Goal: Task Accomplishment & Management: Complete application form

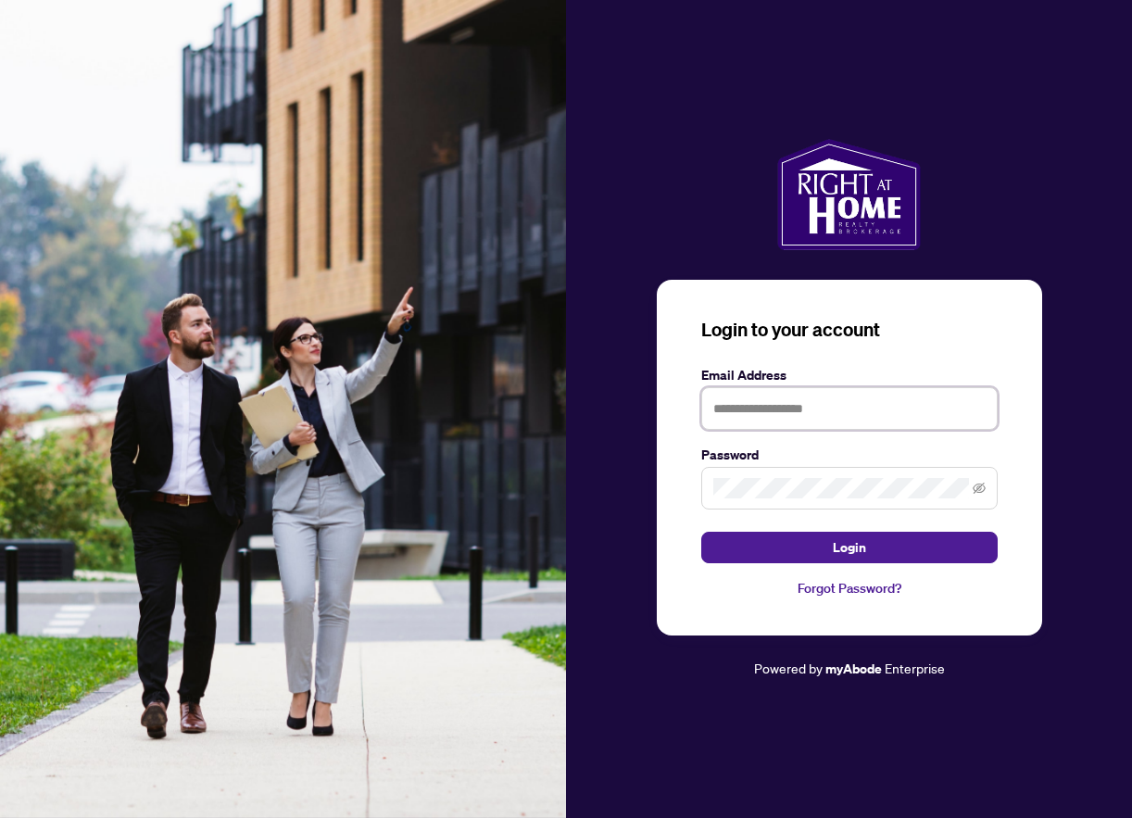
click at [774, 400] on input "text" at bounding box center [849, 408] width 297 height 43
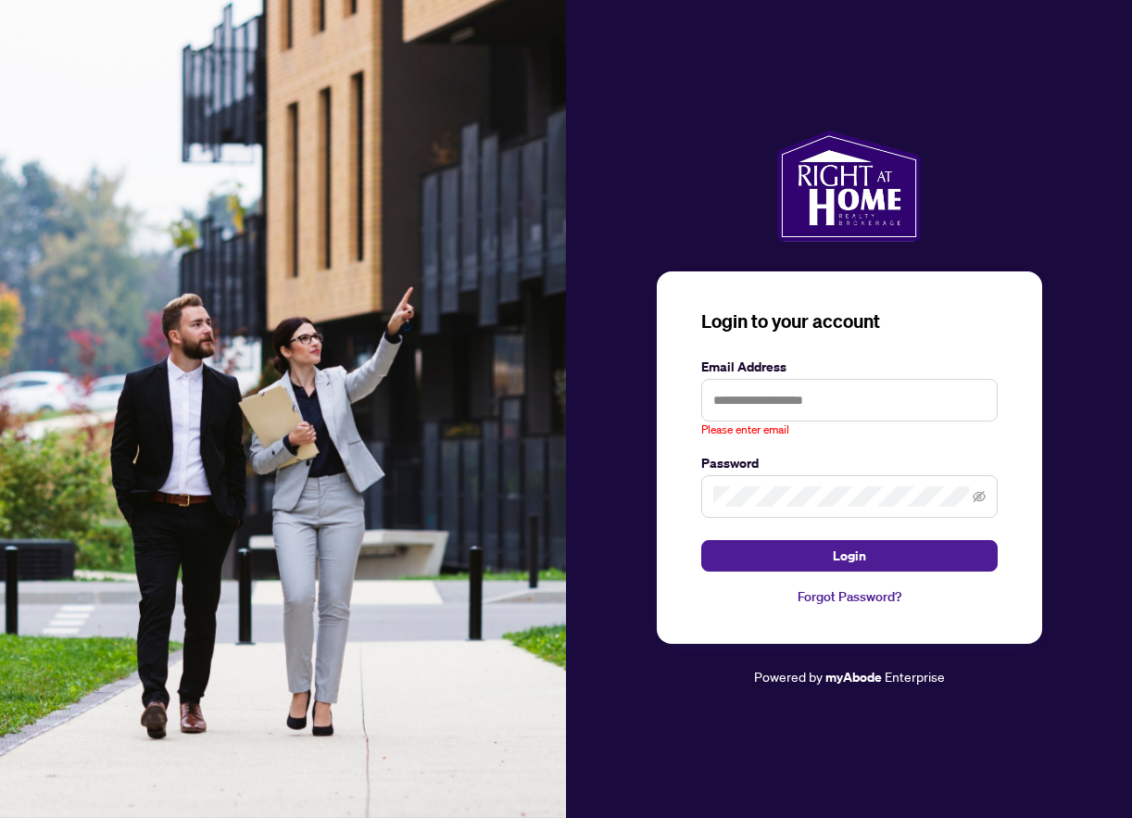
click at [691, 161] on div at bounding box center [849, 186] width 566 height 111
click at [748, 396] on input "text" at bounding box center [849, 400] width 297 height 43
click at [790, 399] on input "text" at bounding box center [849, 400] width 297 height 43
paste input "**********"
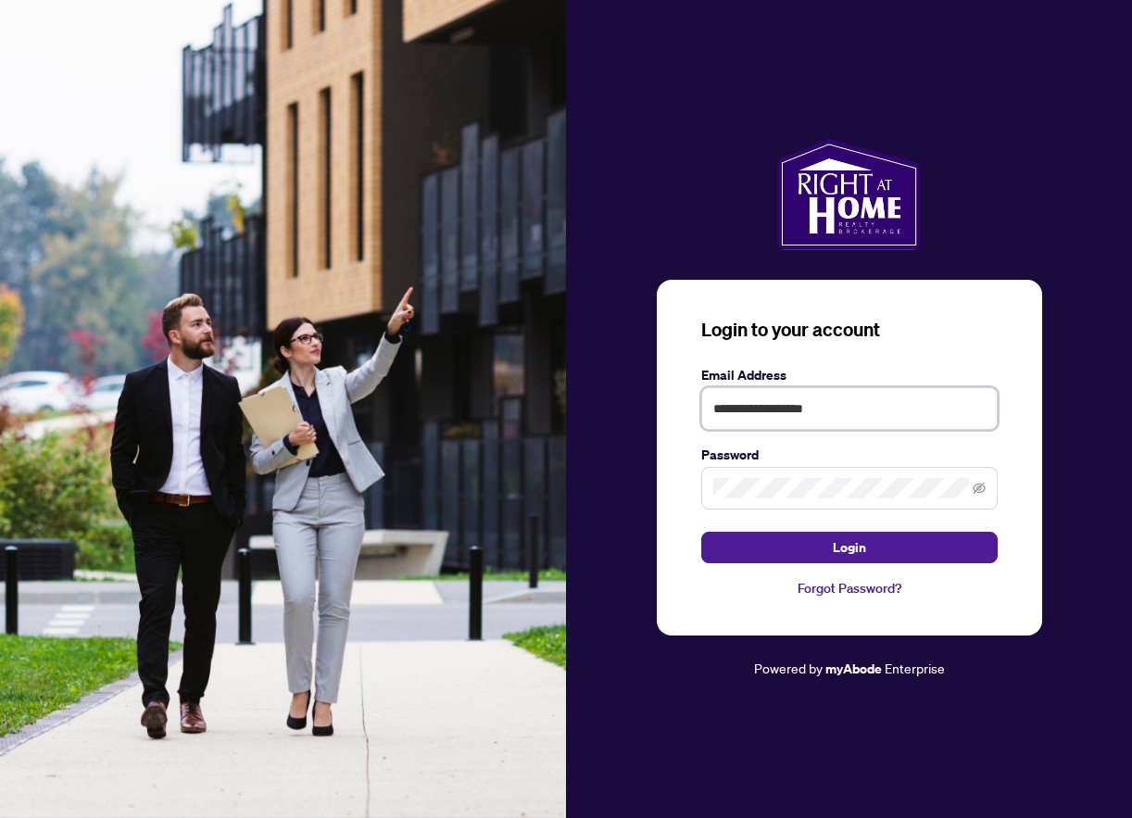
type input "**********"
click at [737, 476] on span at bounding box center [849, 488] width 297 height 43
click at [701, 532] on button "Login" at bounding box center [849, 548] width 297 height 32
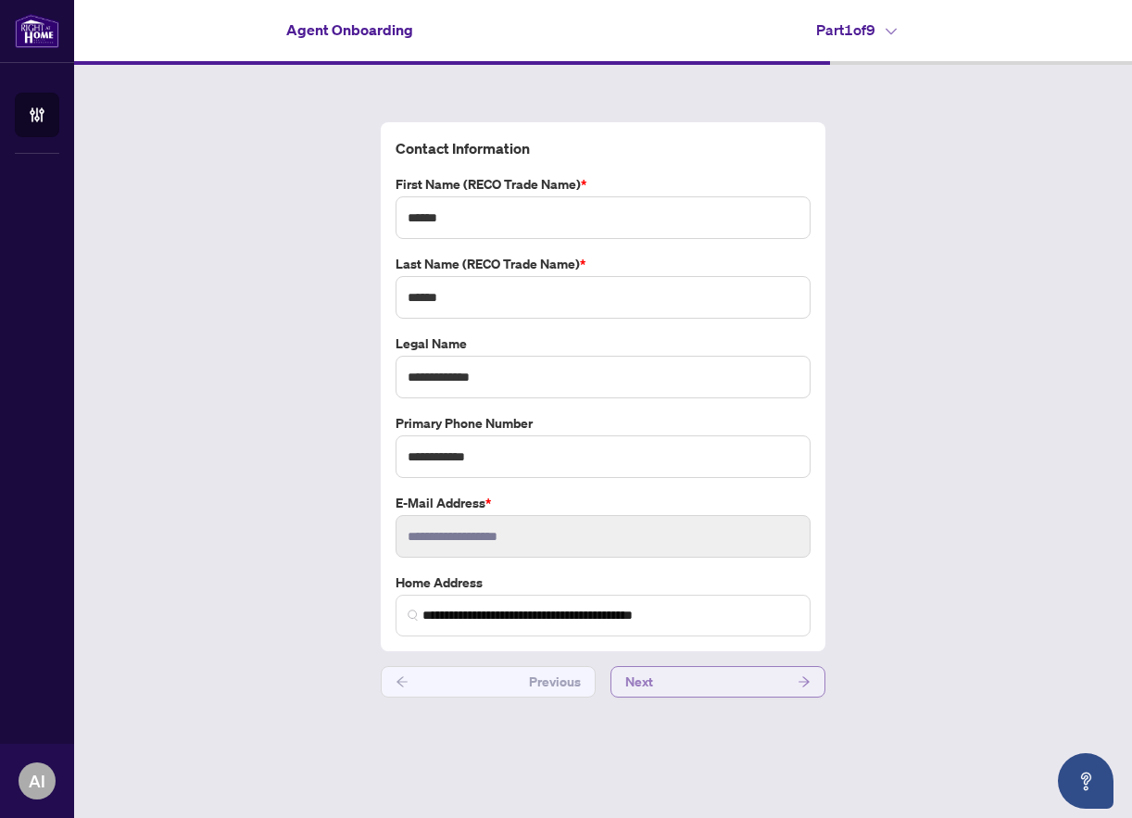
click at [747, 682] on button "Next" at bounding box center [718, 682] width 215 height 32
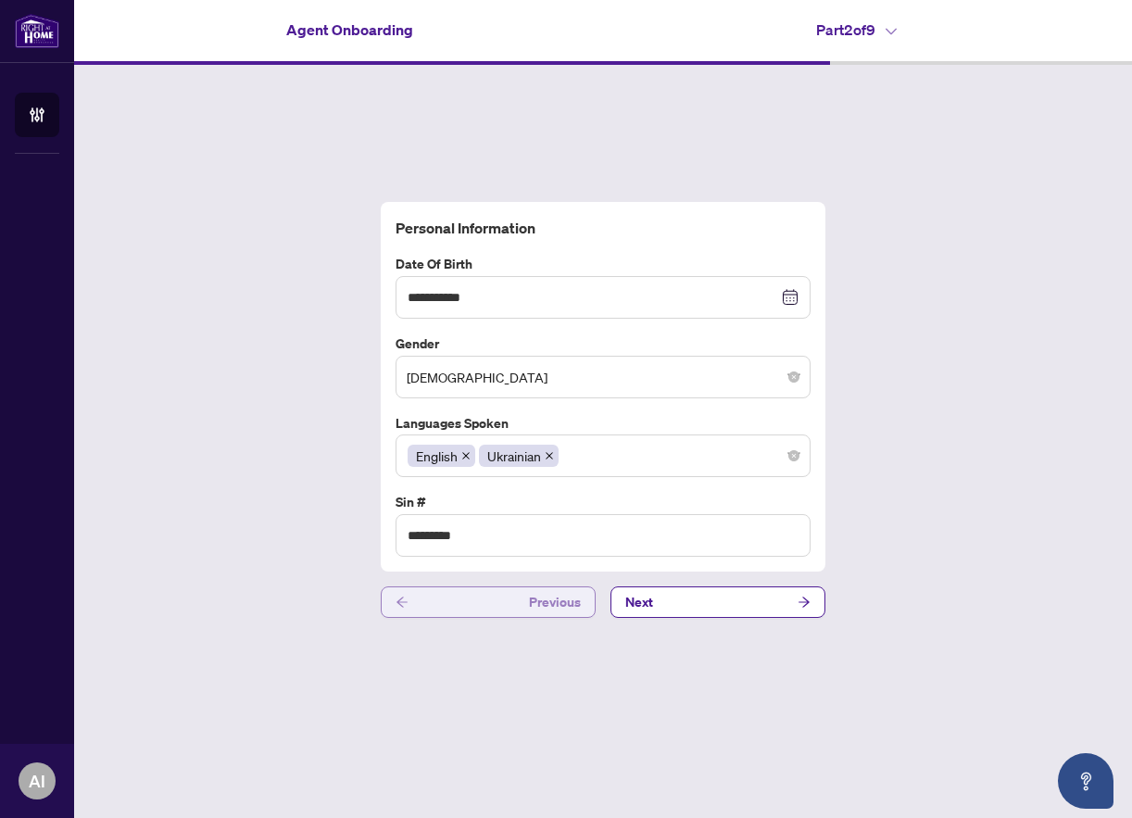
click at [491, 609] on button "Previous" at bounding box center [488, 603] width 215 height 32
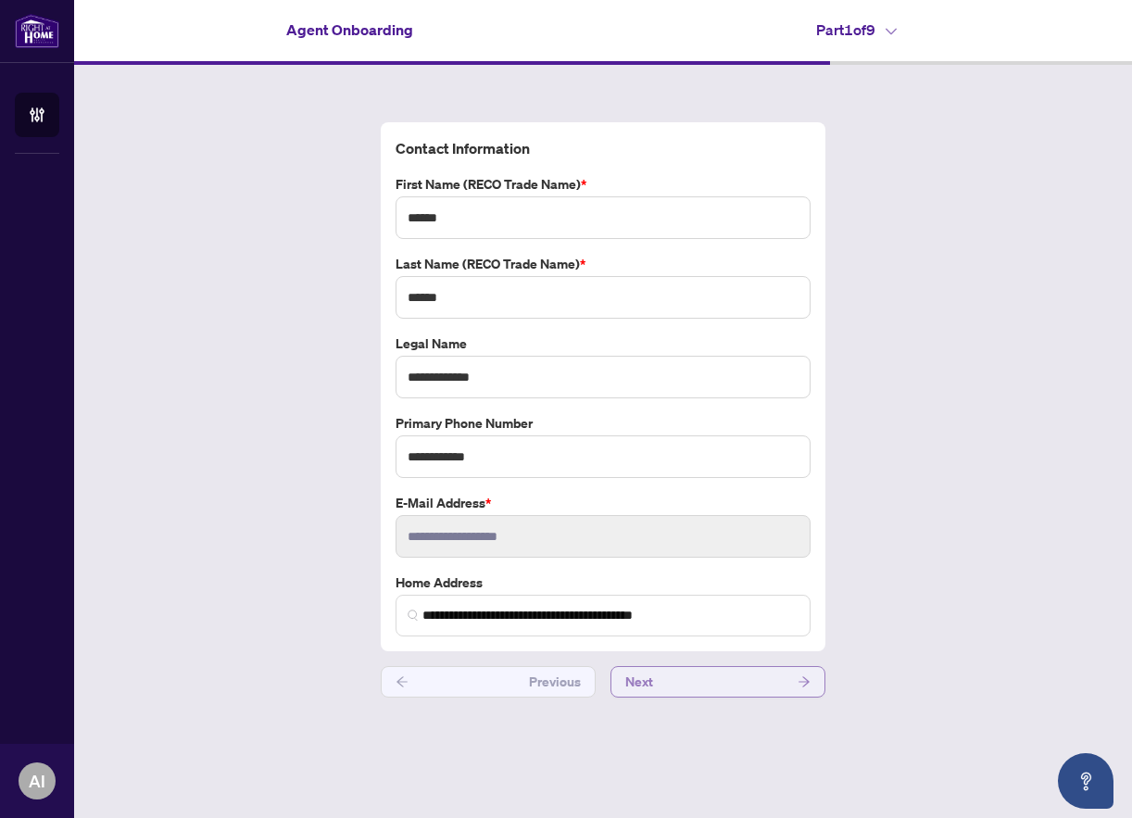
click at [746, 675] on button "Next" at bounding box center [718, 682] width 215 height 32
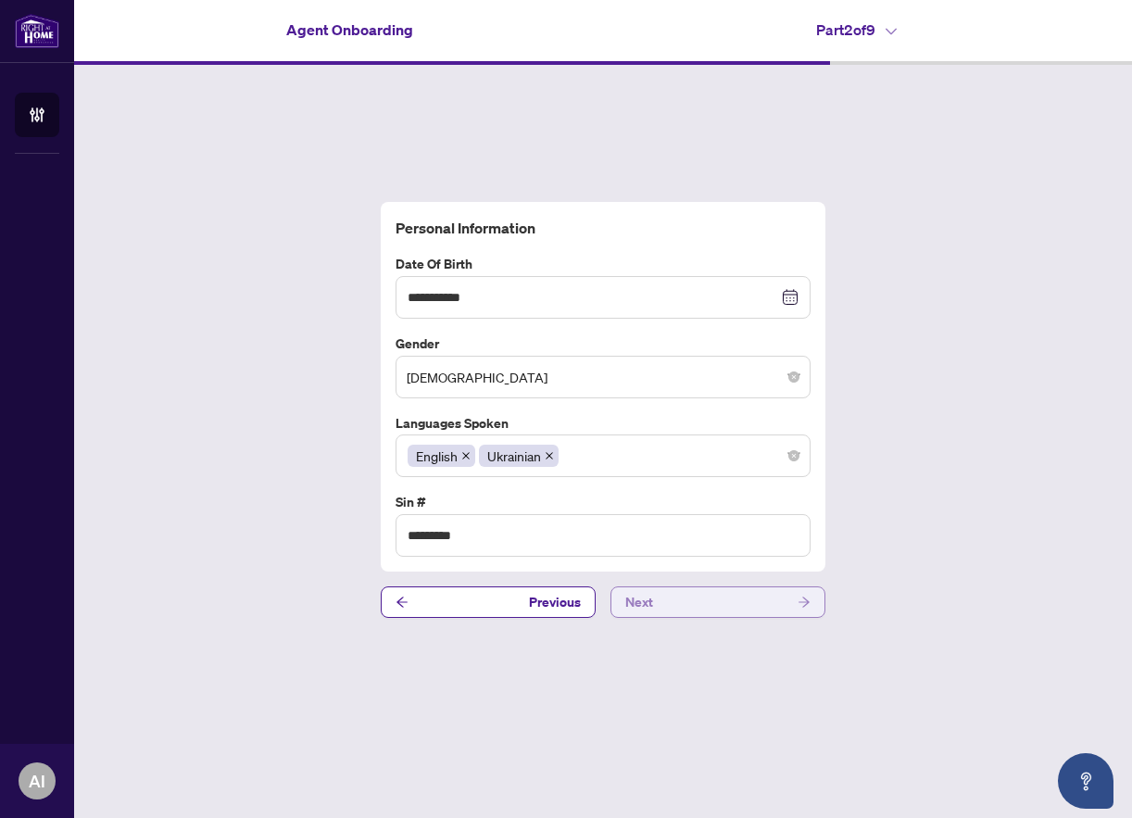
click at [747, 602] on button "Next" at bounding box center [718, 603] width 215 height 32
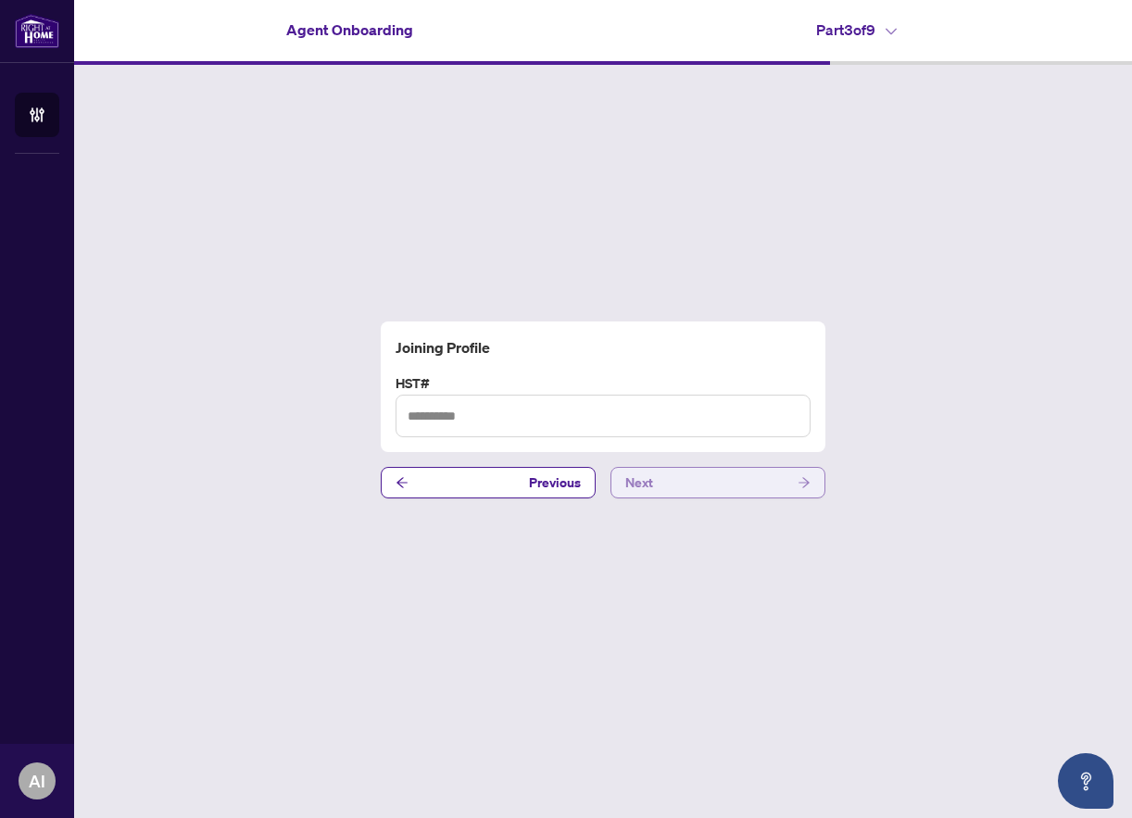
click at [679, 467] on button "Next" at bounding box center [718, 483] width 215 height 32
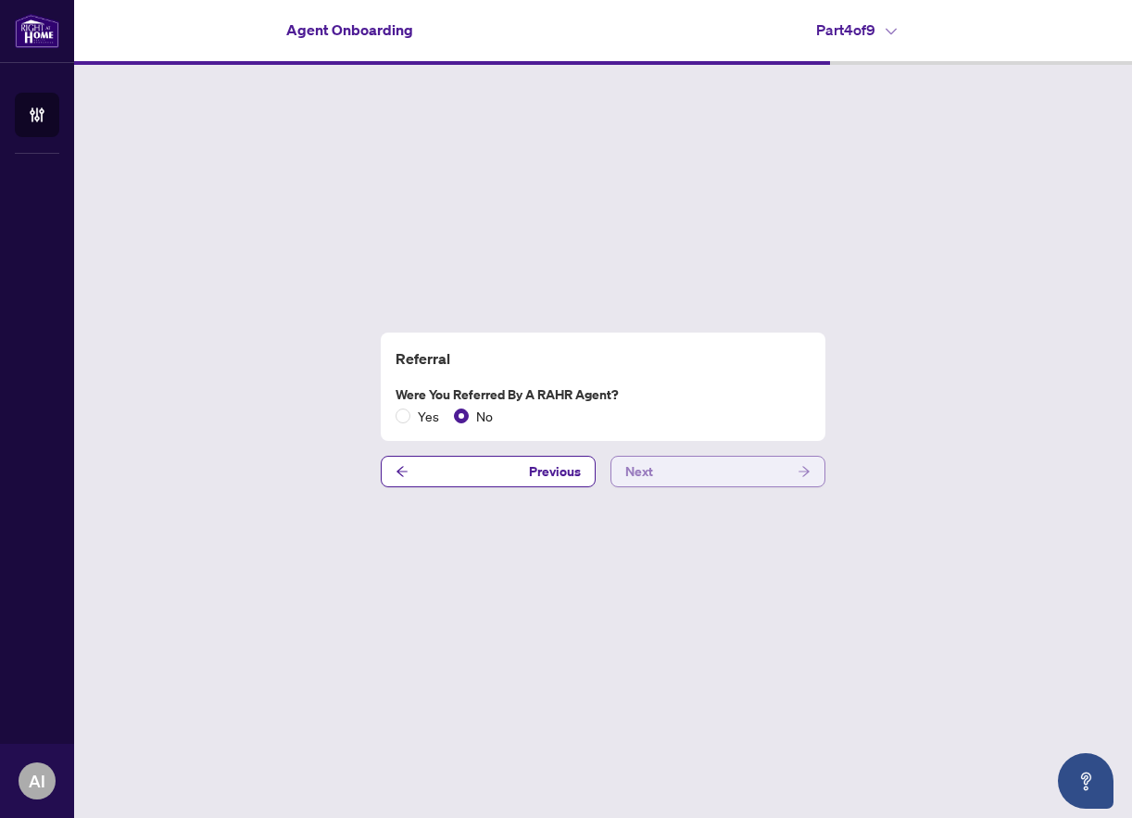
click at [679, 468] on button "Next" at bounding box center [718, 472] width 215 height 32
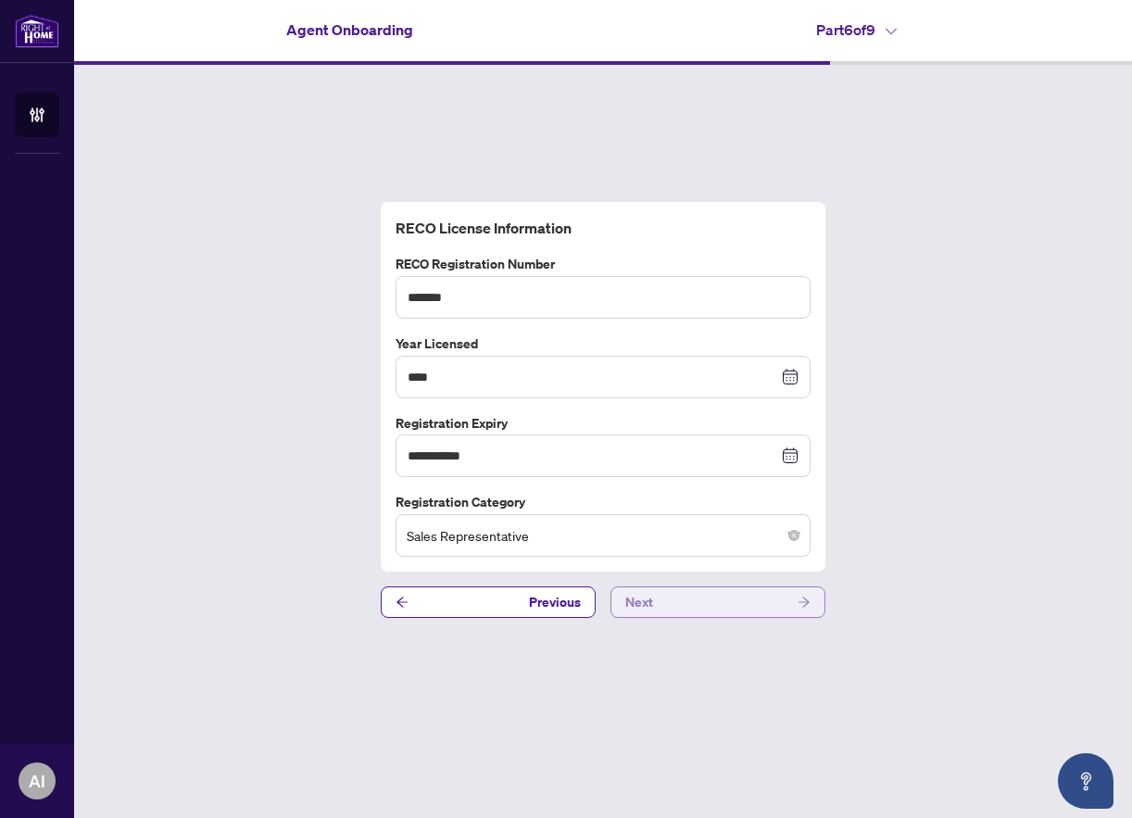
click at [713, 599] on button "Next" at bounding box center [718, 603] width 215 height 32
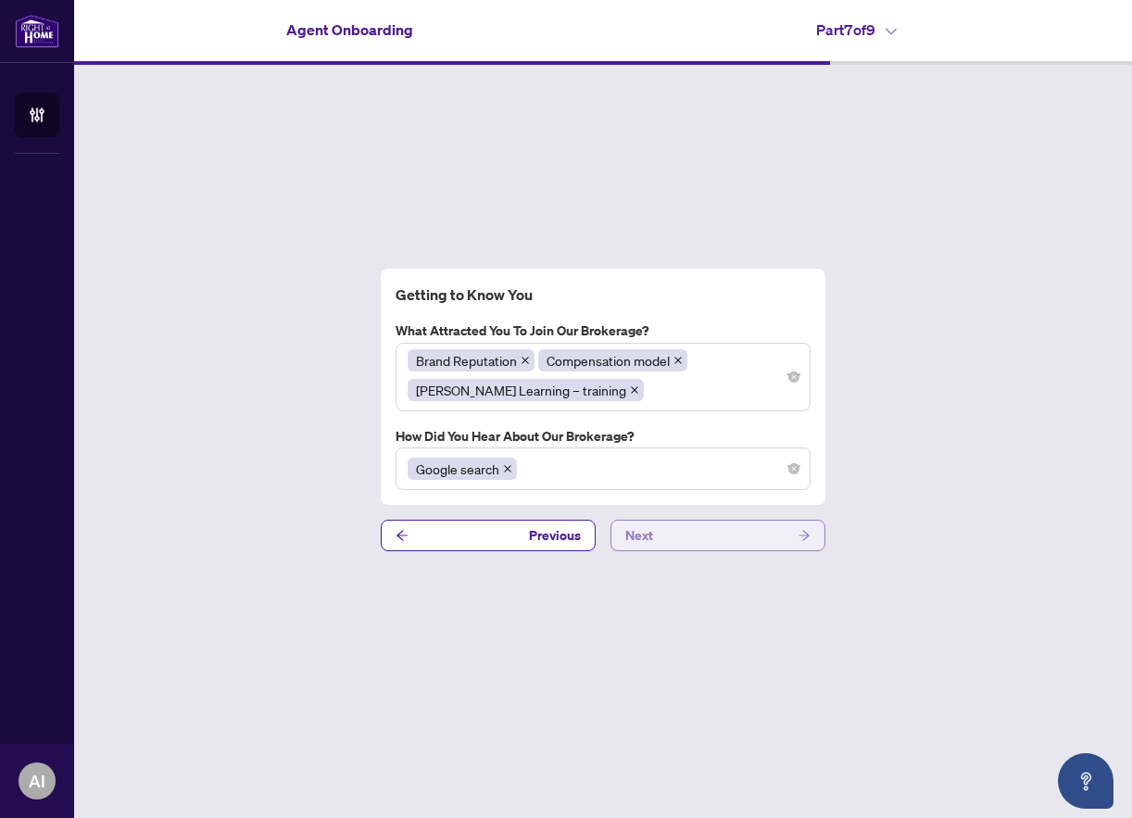
click at [705, 543] on button "Next" at bounding box center [718, 536] width 215 height 32
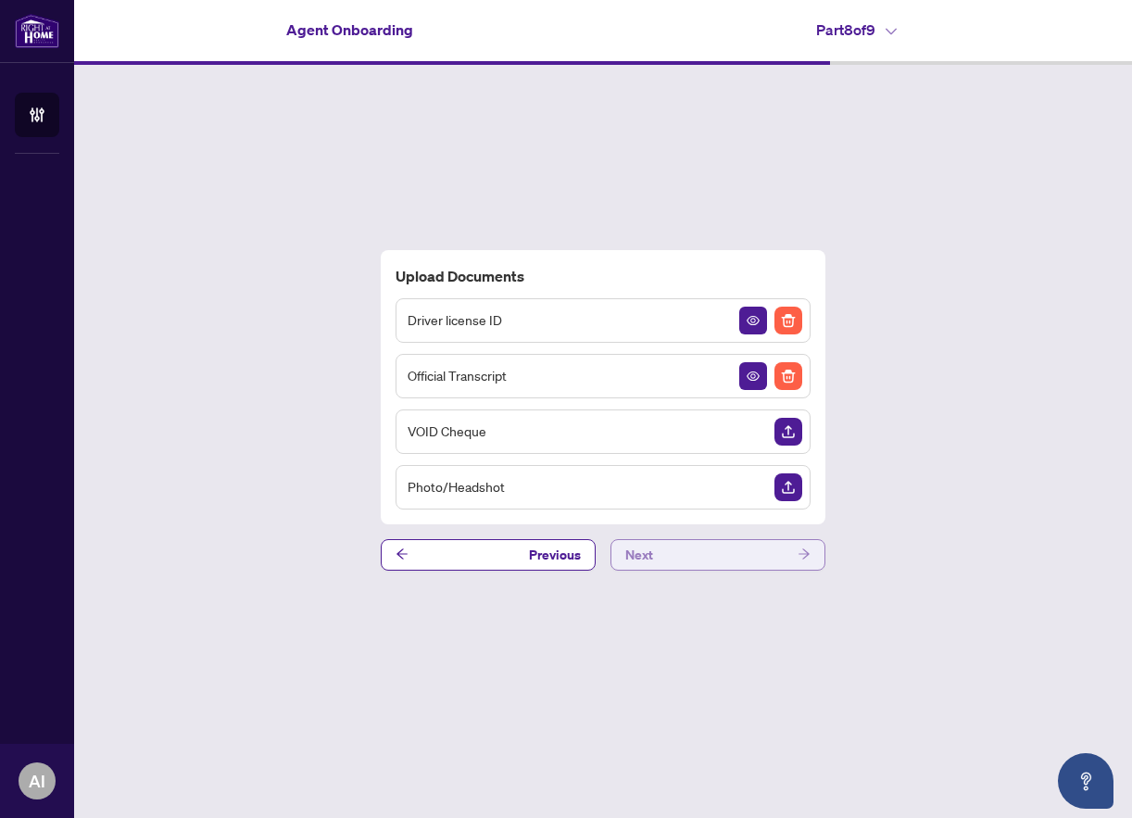
click at [748, 555] on button "Next" at bounding box center [718, 555] width 215 height 32
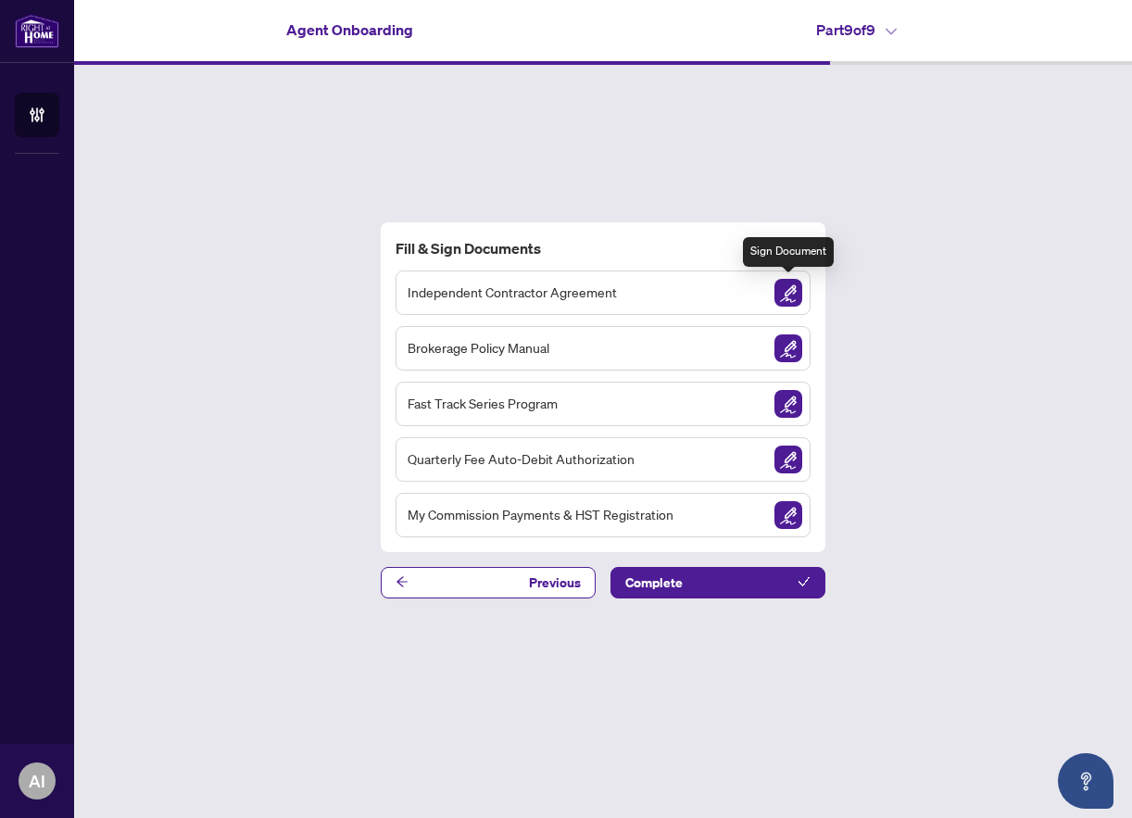
click at [790, 288] on img "Sign Document" at bounding box center [789, 293] width 28 height 28
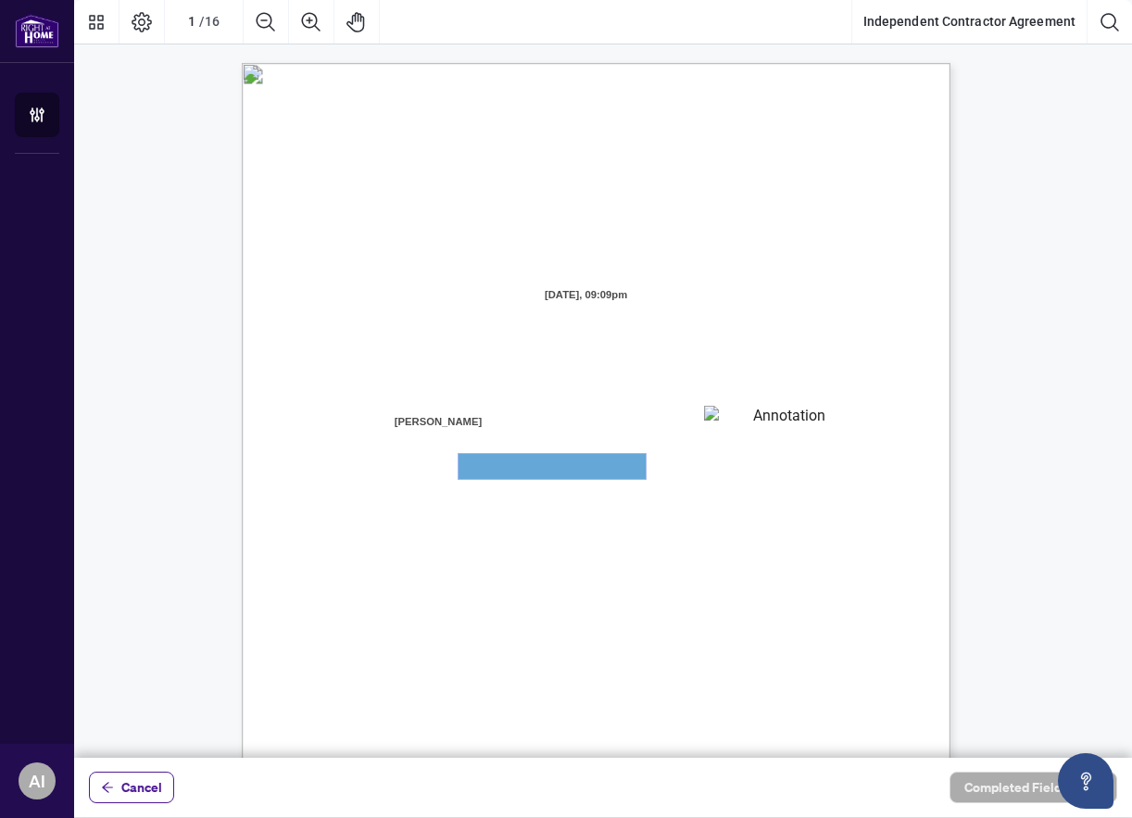
click at [515, 471] on textarea "01JXFR5G7WY784SRRAXFKCWCJR" at bounding box center [552, 466] width 187 height 25
click at [510, 469] on textarea "01JXFR5G7WY784SRRAXFKCWCJR" at bounding box center [552, 466] width 187 height 25
click at [724, 410] on textarea "01JXFR56RBW9B4NE74B50HY96A" at bounding box center [781, 420] width 154 height 28
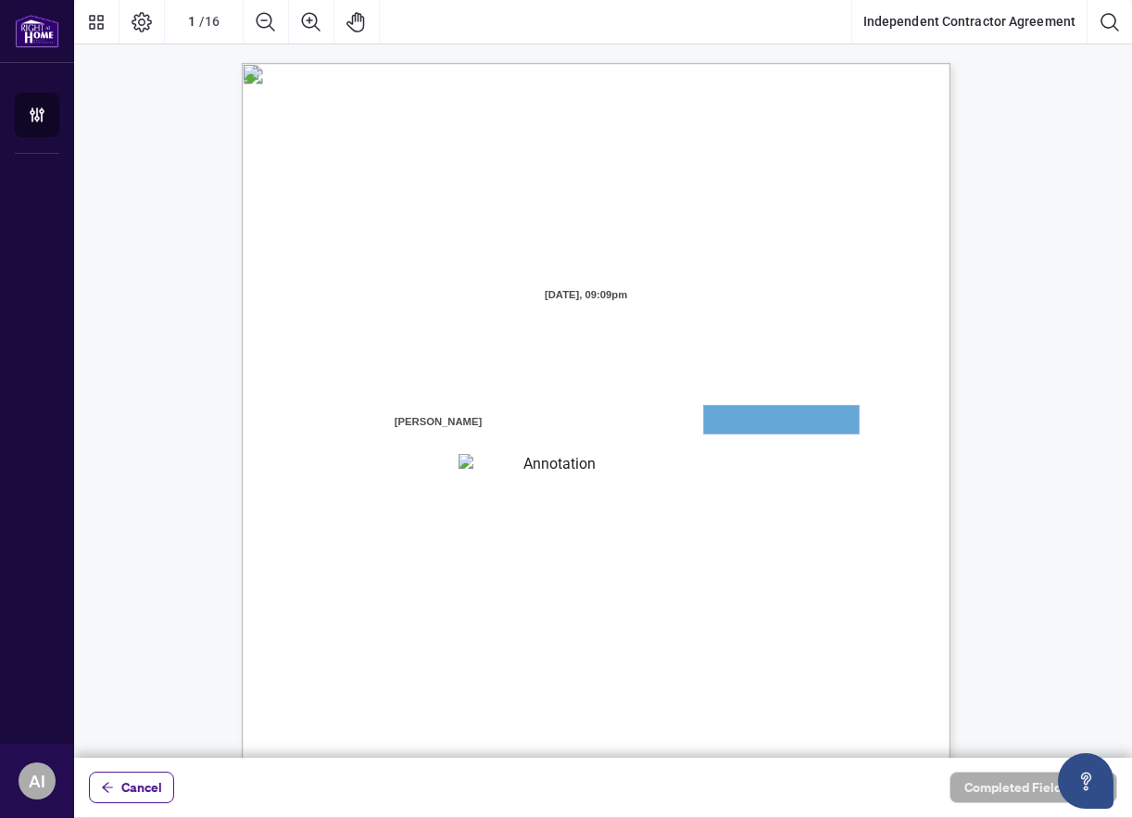
click at [736, 423] on textarea "01JXFR56RBW9B4NE74B50HY96A" at bounding box center [781, 420] width 155 height 28
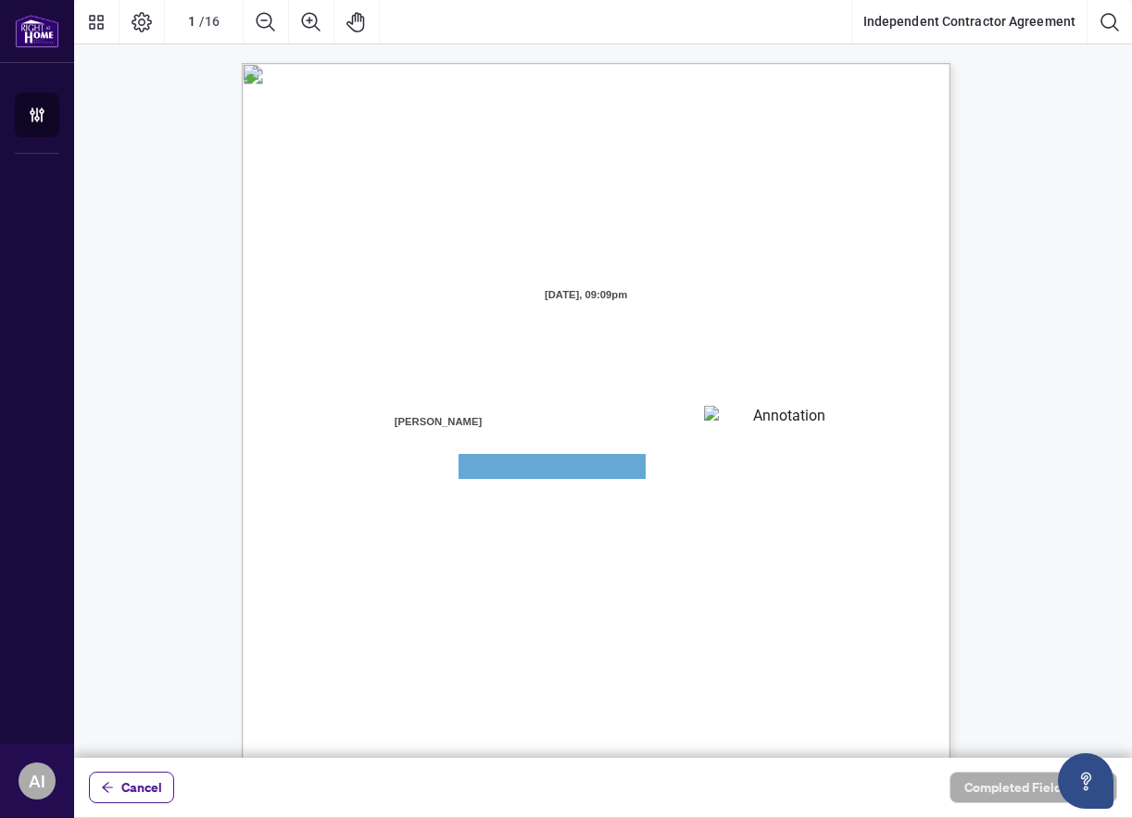
click at [734, 423] on textarea "01JXFR56RBW9B4NE74B50HY96A" at bounding box center [781, 420] width 154 height 28
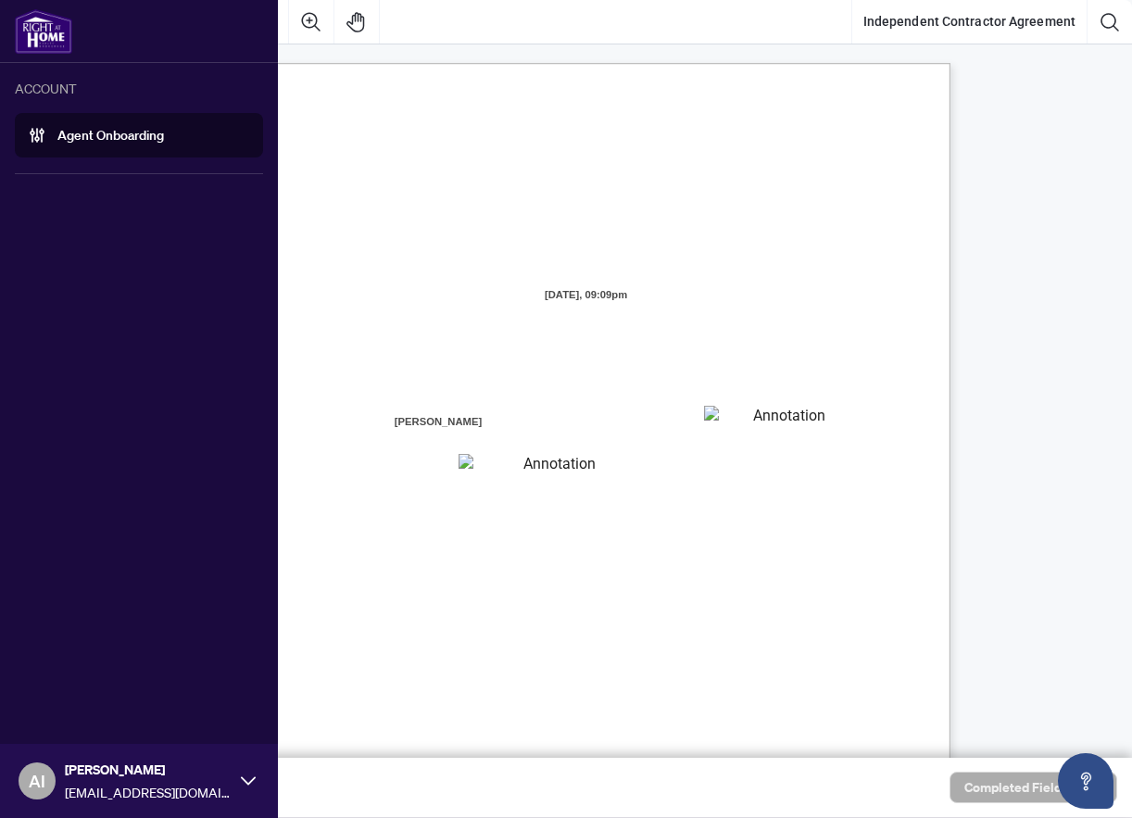
click at [249, 780] on icon at bounding box center [248, 781] width 15 height 15
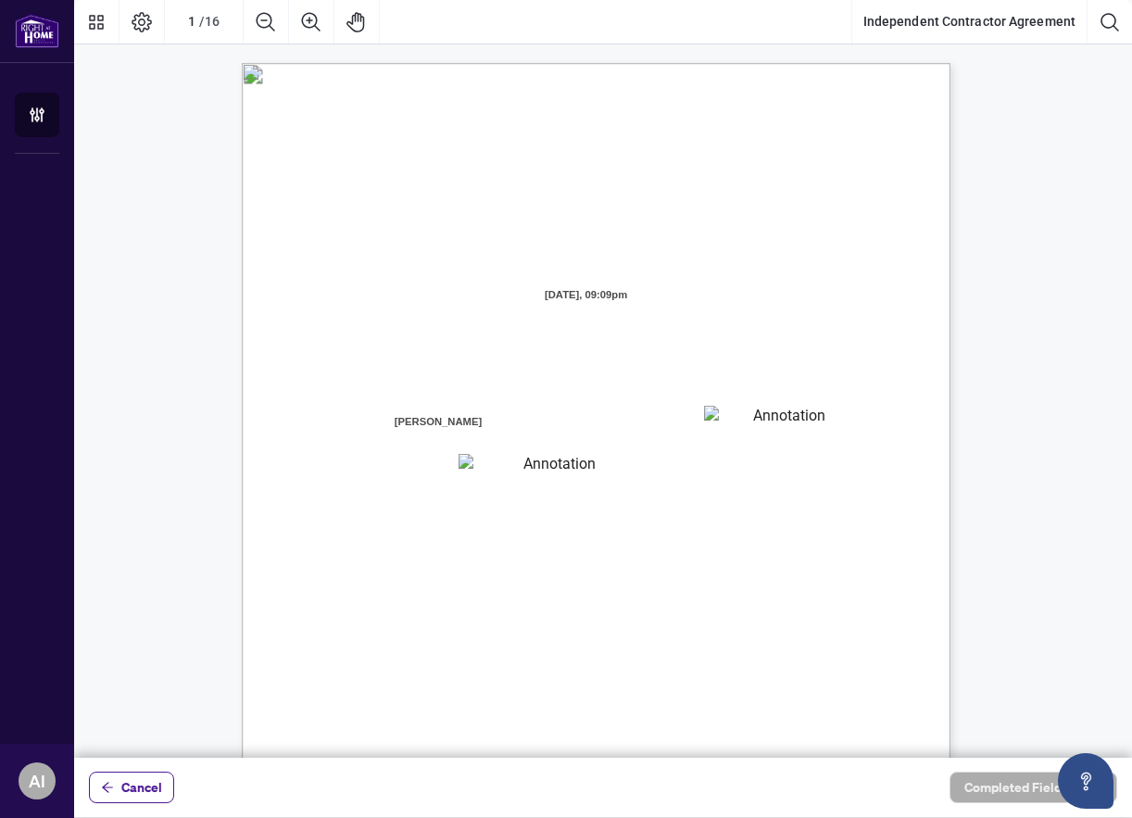
click at [410, 82] on div "INDEPENDENT CONTRACTOR AGREEMENT THIS AGREEMENT is made as of (the “Effective D…" at bounding box center [685, 636] width 886 height 1147
click at [135, 31] on icon "Page Layout" at bounding box center [142, 22] width 22 height 22
click at [89, 29] on icon "Thumbnails" at bounding box center [96, 22] width 22 height 22
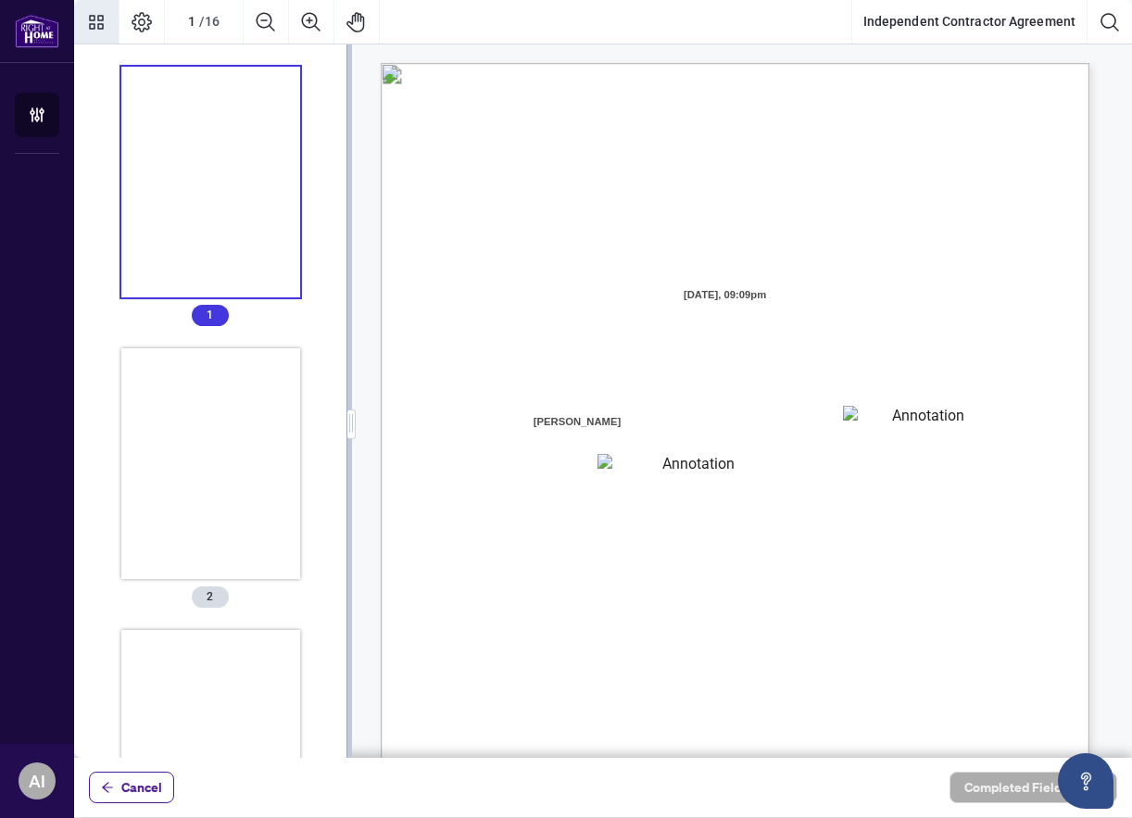
click at [509, 71] on div "INDEPENDENT CONTRACTOR AGREEMENT THIS AGREEMENT is made as of (the “Effective D…" at bounding box center [824, 636] width 886 height 1147
click at [108, 19] on button "Thumbnails" at bounding box center [96, 22] width 44 height 44
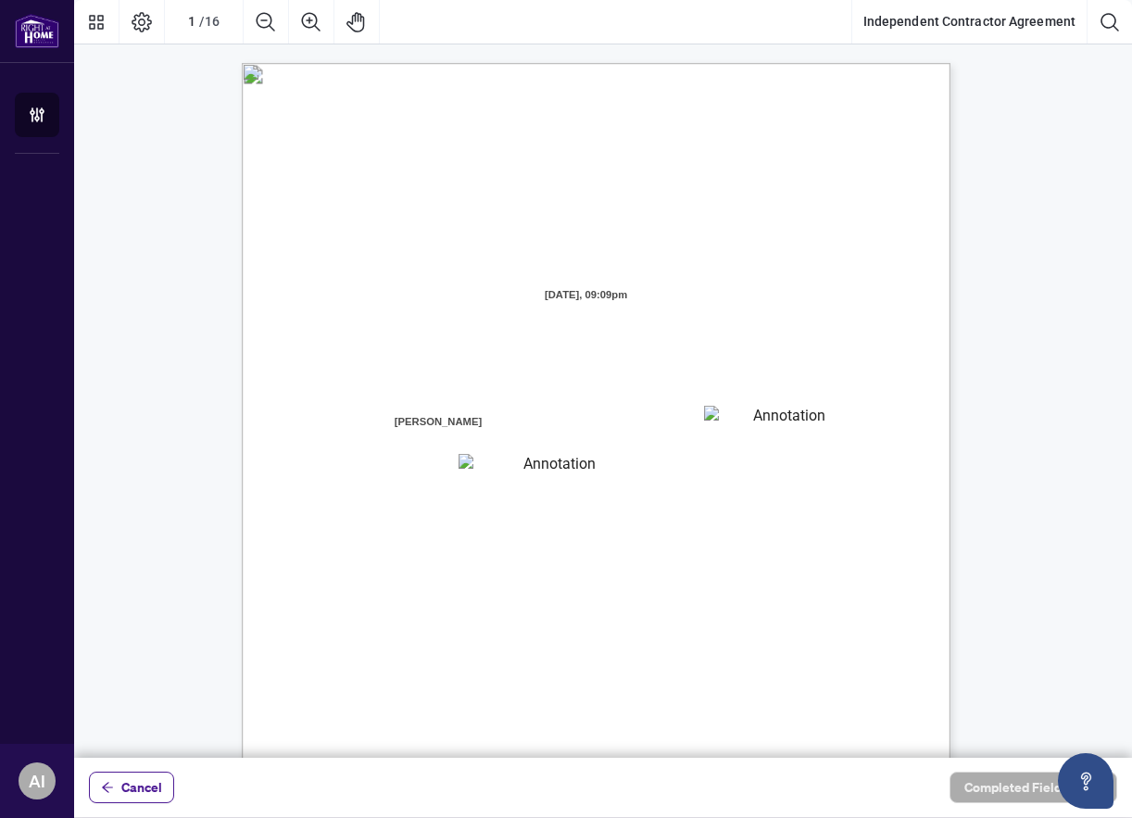
click at [573, 286] on span "[DATE], 09:09pm" at bounding box center [587, 296] width 156 height 28
click at [741, 416] on textarea "01JXFR56RBW9B4NE74B50HY96A" at bounding box center [781, 420] width 154 height 28
drag, startPoint x: 741, startPoint y: 416, endPoint x: 587, endPoint y: 536, distance: 195.5
click at [587, 537] on span "Council of Ontario (RECO) (the “Broker Authority”), owns and or operates the De…" at bounding box center [560, 545] width 469 height 17
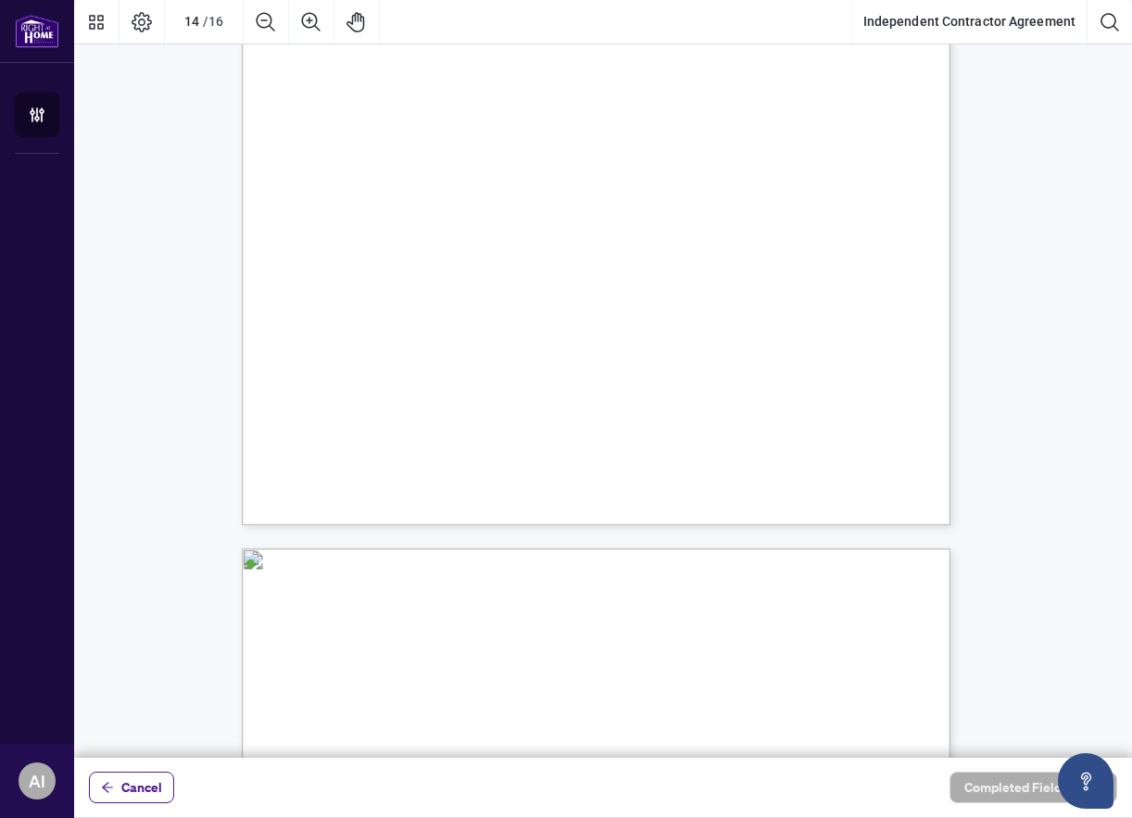
scroll to position [12588, 0]
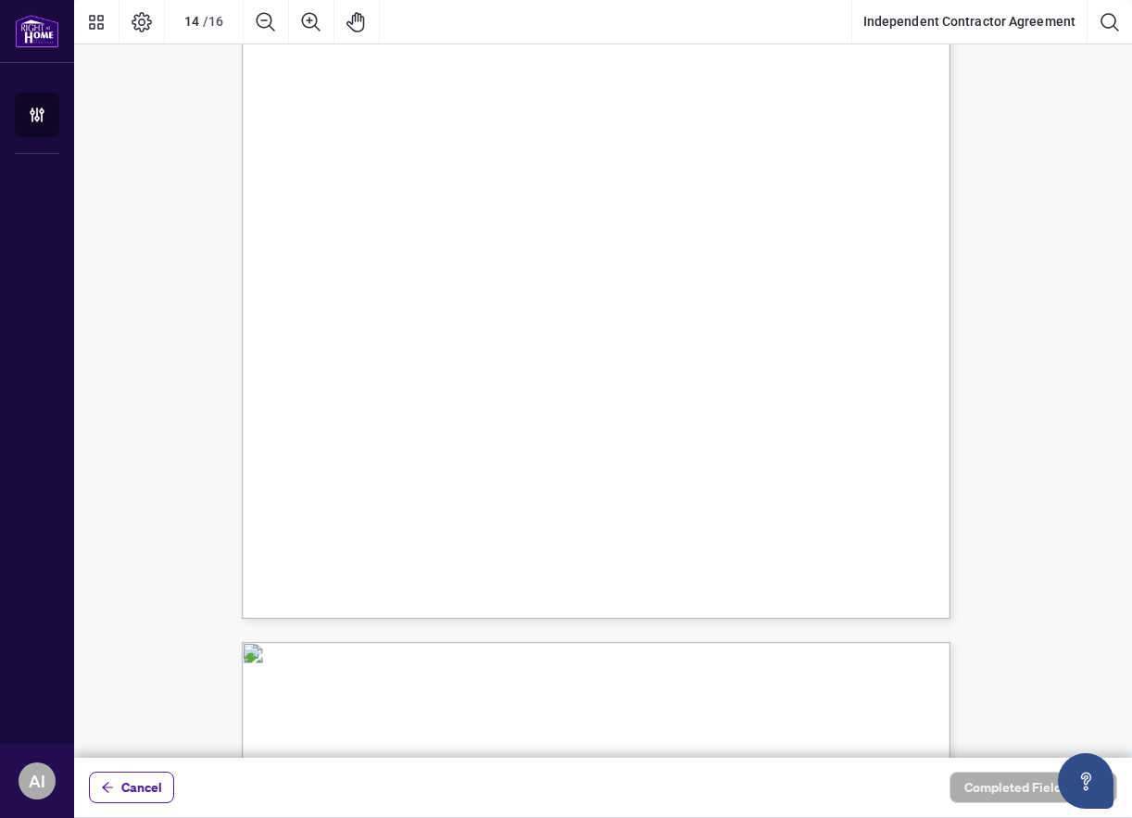
drag, startPoint x: 783, startPoint y: 647, endPoint x: 1012, endPoint y: 137, distance: 558.7
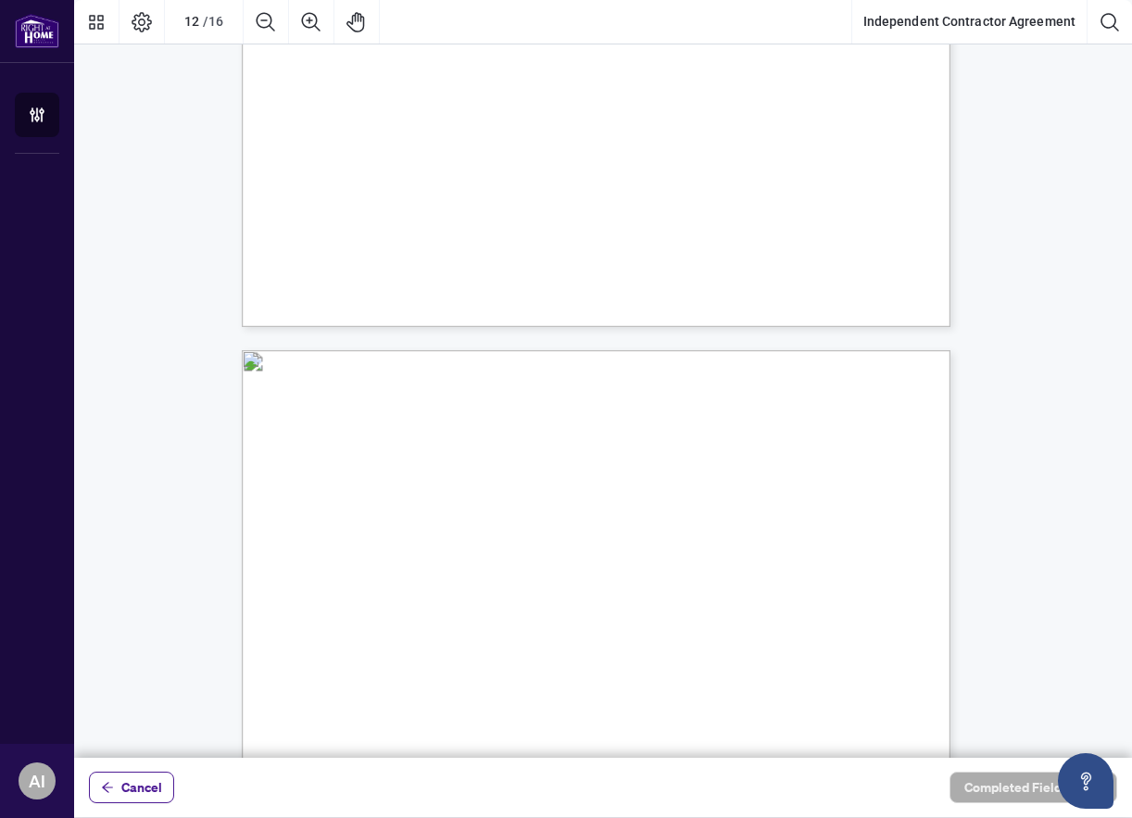
scroll to position [10549, 0]
